Goal: Task Accomplishment & Management: Manage account settings

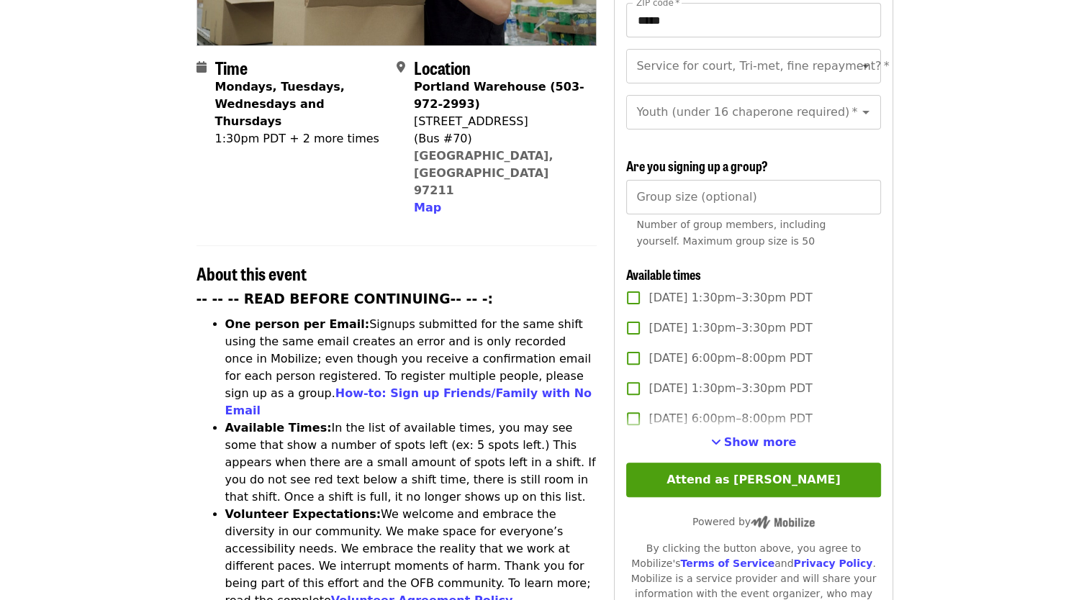
scroll to position [412, 0]
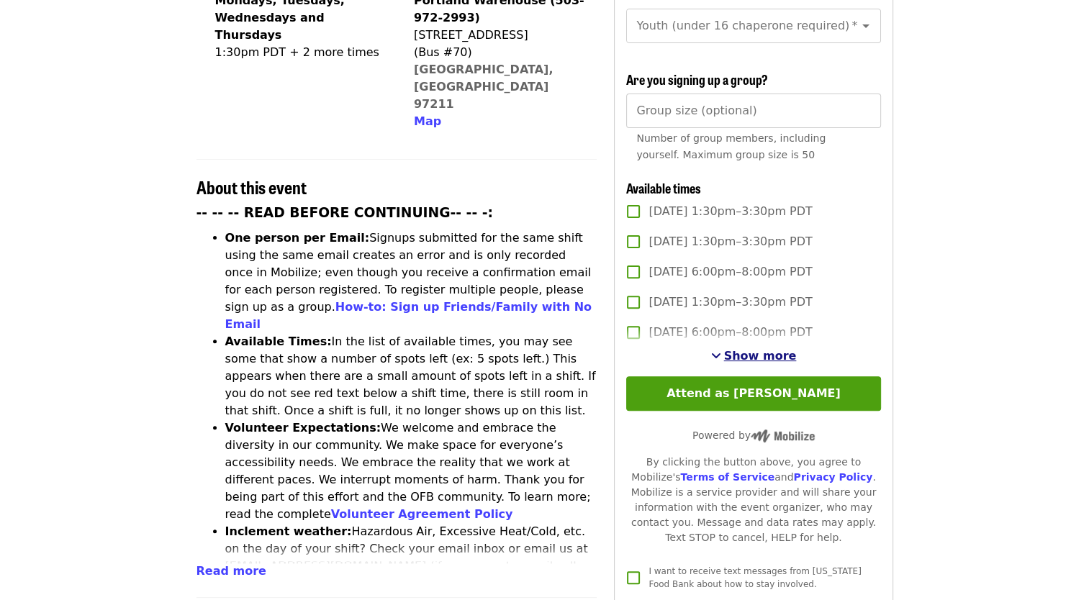
click at [748, 353] on span "Show more" at bounding box center [760, 356] width 73 height 14
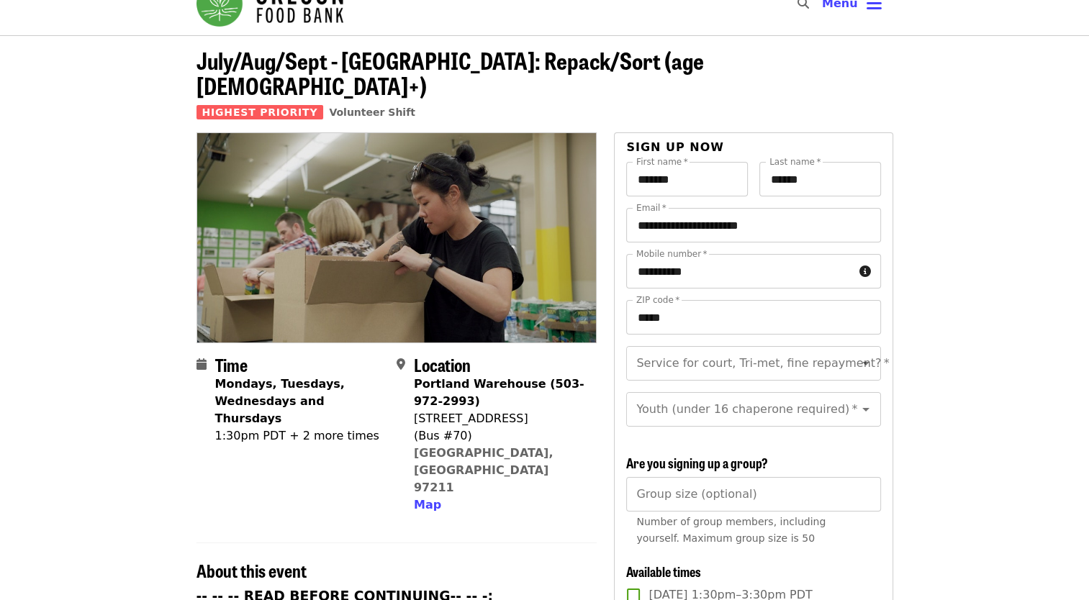
scroll to position [0, 0]
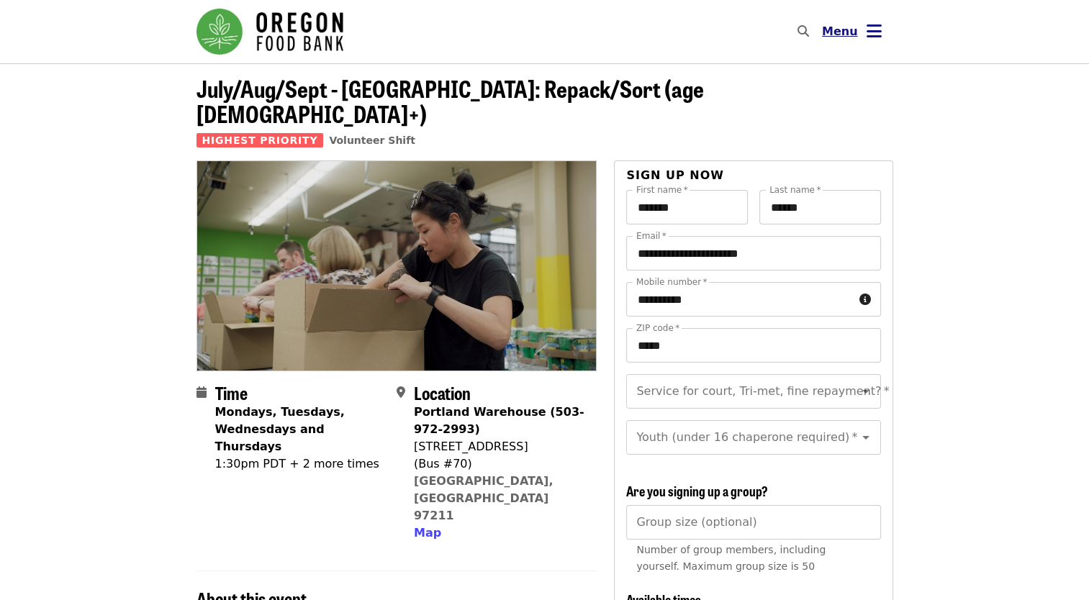
click at [849, 33] on span "Menu" at bounding box center [840, 31] width 36 height 14
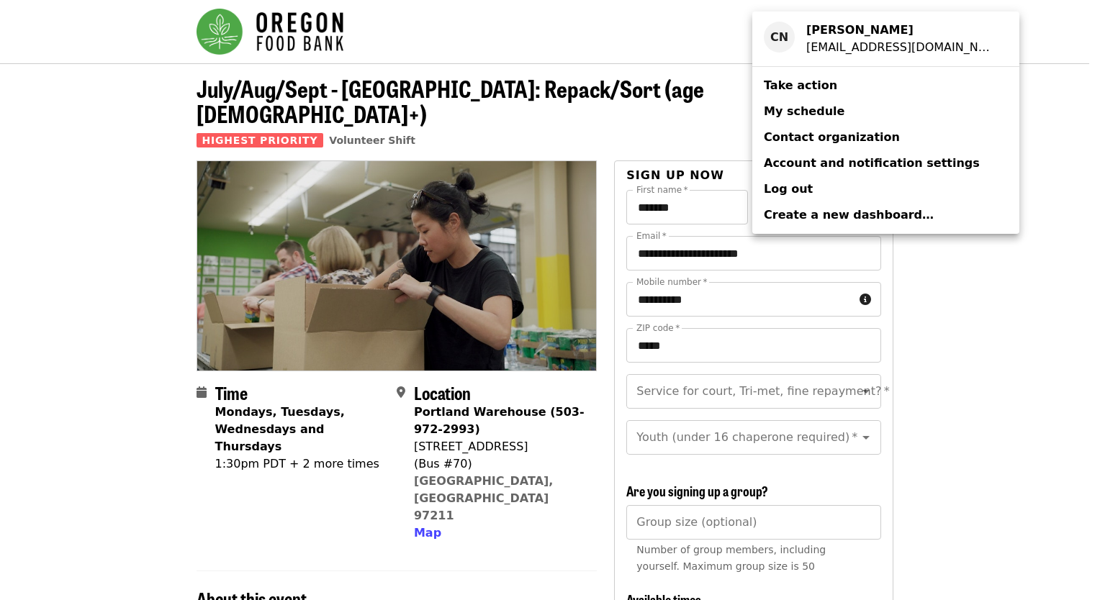
click at [805, 114] on span "My schedule" at bounding box center [803, 111] width 81 height 14
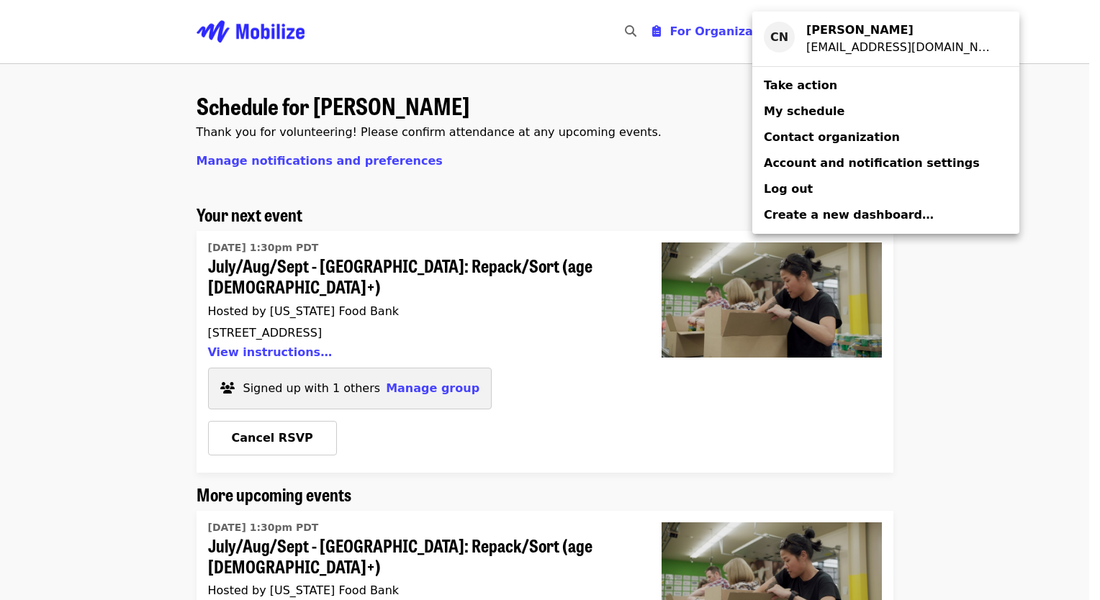
click at [1088, 580] on div "Account menu" at bounding box center [550, 300] width 1100 height 600
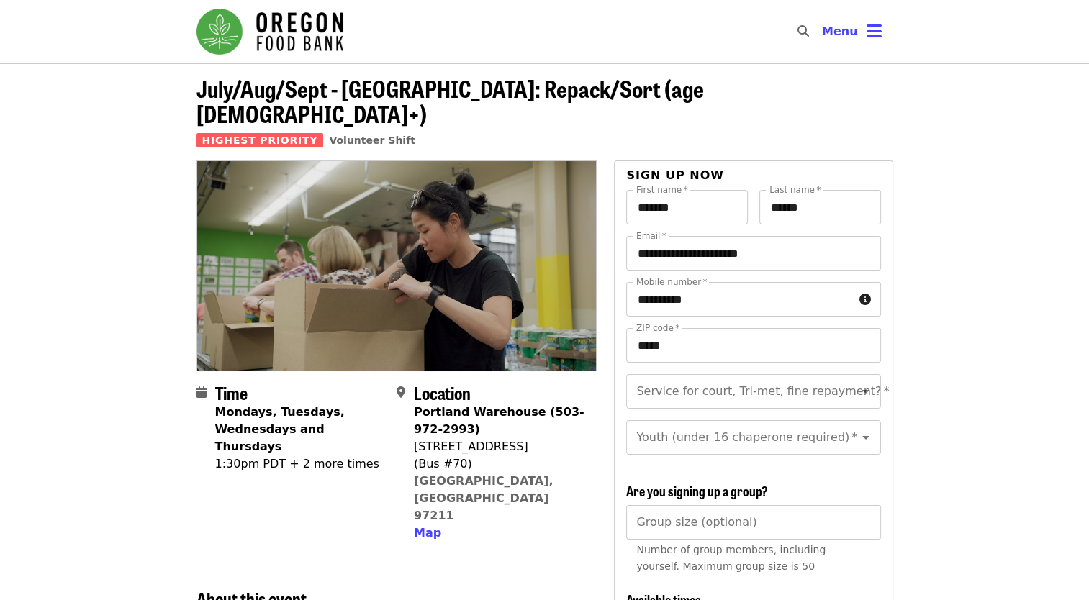
scroll to position [525, 0]
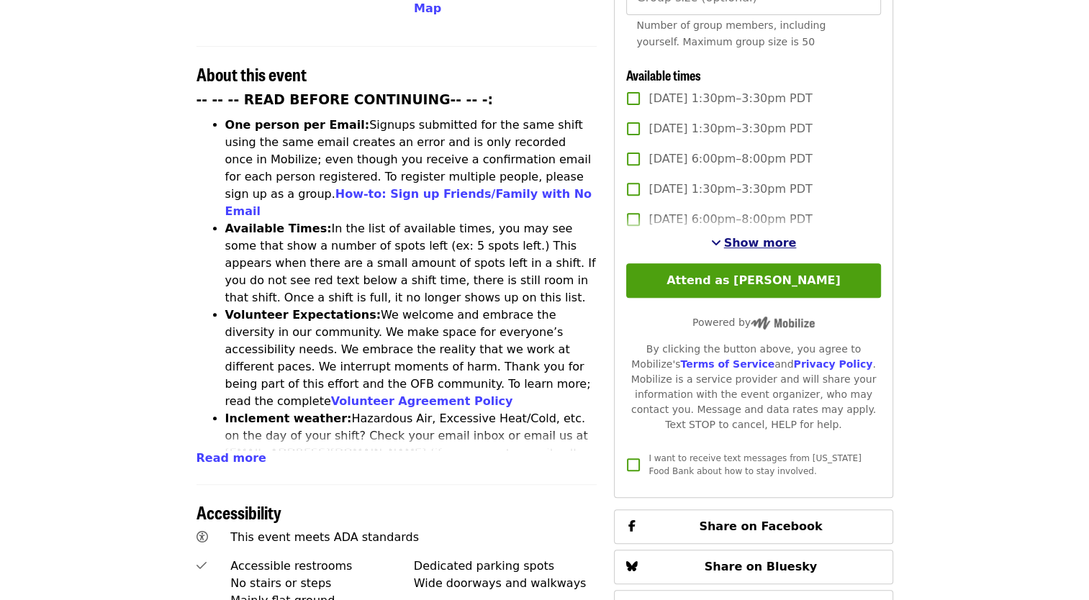
click at [755, 240] on span "Show more" at bounding box center [760, 243] width 73 height 14
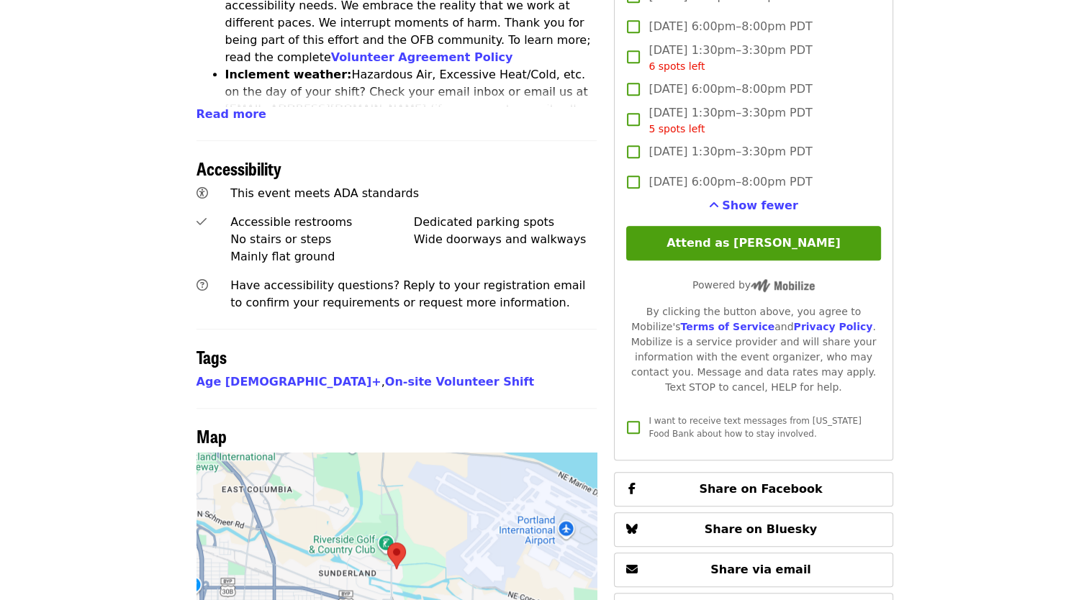
scroll to position [870, 0]
